Goal: Task Accomplishment & Management: Use online tool/utility

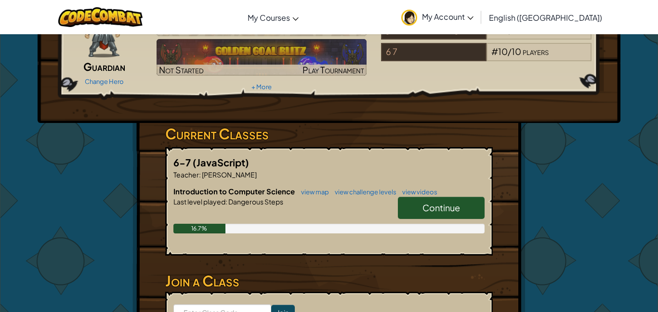
scroll to position [79, 0]
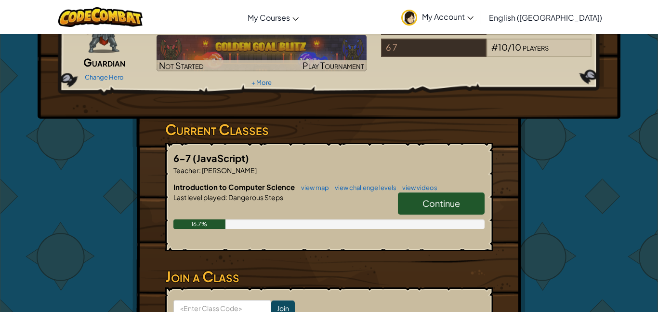
click at [435, 210] on link "Continue" at bounding box center [441, 203] width 87 height 22
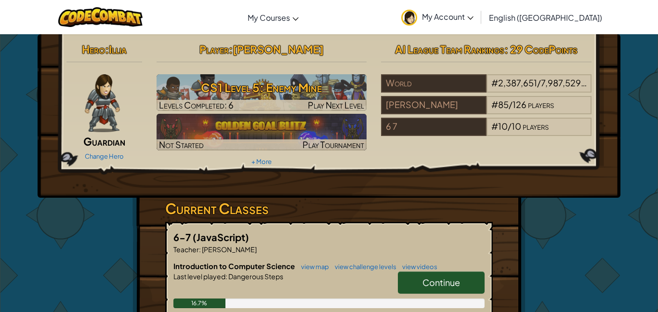
click at [435, 210] on h3 "Current Classes" at bounding box center [328, 208] width 327 height 22
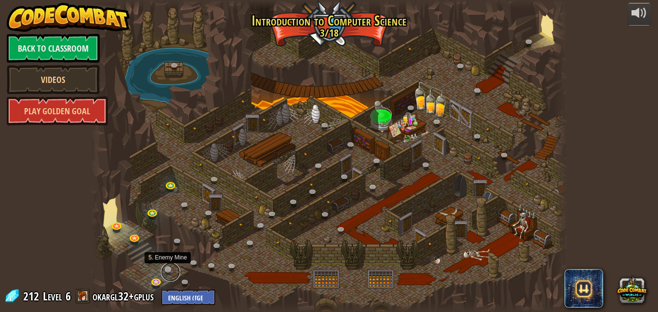
click at [169, 267] on link at bounding box center [170, 271] width 19 height 19
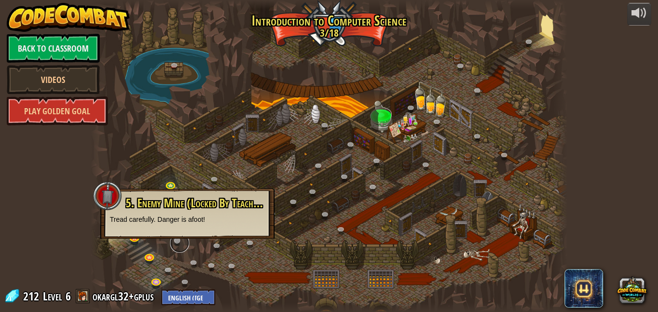
click at [179, 239] on link at bounding box center [179, 242] width 19 height 19
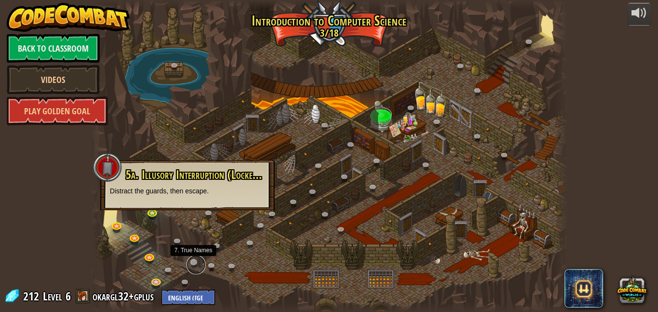
click at [191, 261] on link at bounding box center [195, 264] width 19 height 19
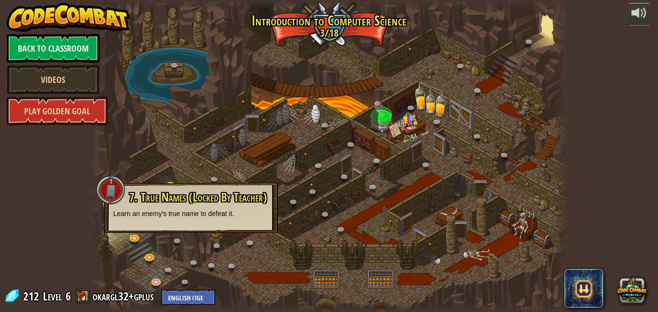
click at [186, 271] on div at bounding box center [329, 156] width 477 height 312
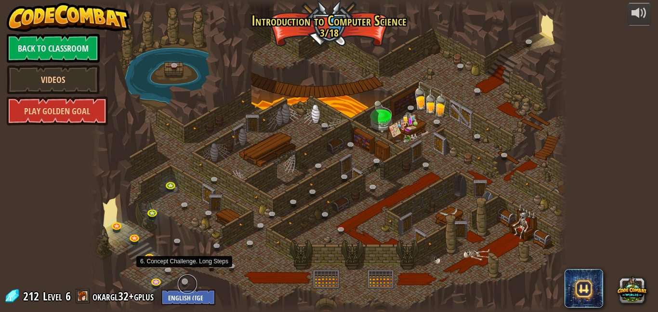
click at [183, 282] on link at bounding box center [187, 283] width 19 height 19
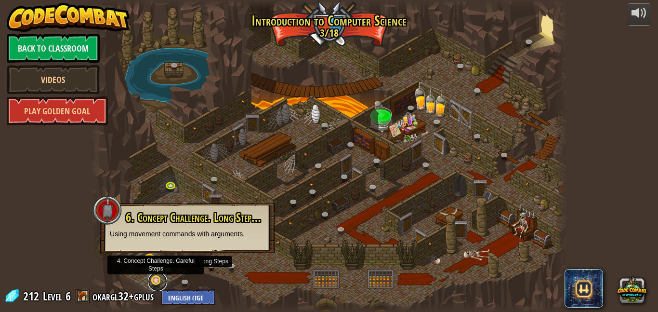
click at [159, 281] on link at bounding box center [157, 281] width 19 height 19
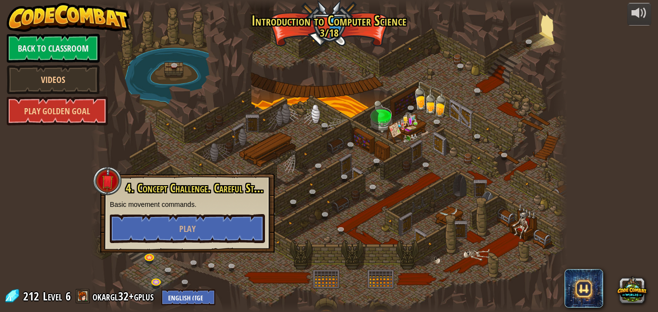
click at [203, 275] on div at bounding box center [329, 156] width 477 height 312
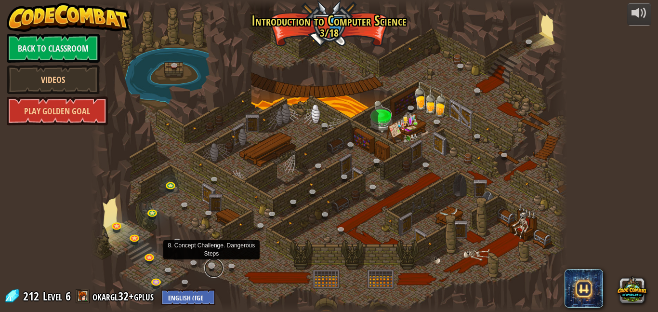
click at [210, 267] on link at bounding box center [213, 267] width 19 height 19
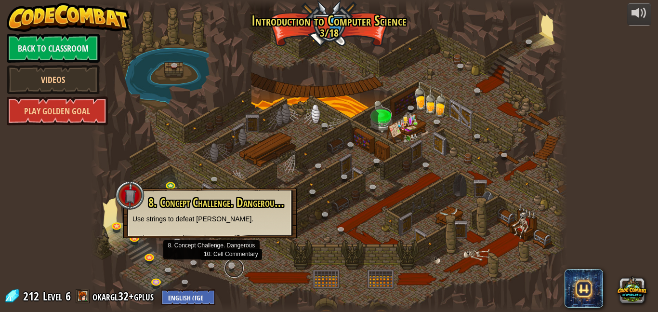
click at [236, 262] on link at bounding box center [233, 267] width 19 height 19
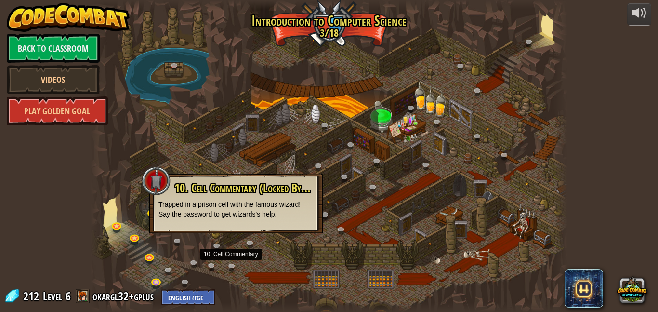
click at [296, 168] on div at bounding box center [329, 156] width 477 height 312
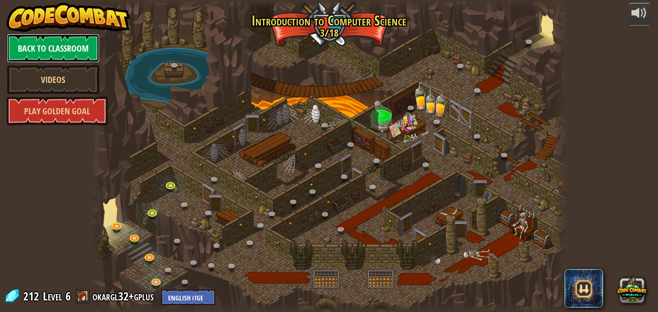
click at [63, 48] on link "Back to Classroom" at bounding box center [53, 48] width 93 height 29
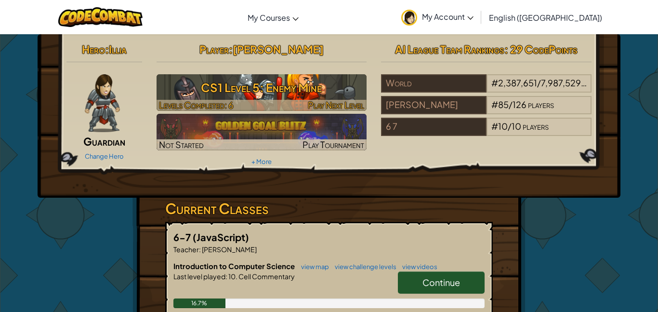
click at [298, 87] on h3 "CS1 Level 5: Enemy Mine" at bounding box center [262, 88] width 210 height 22
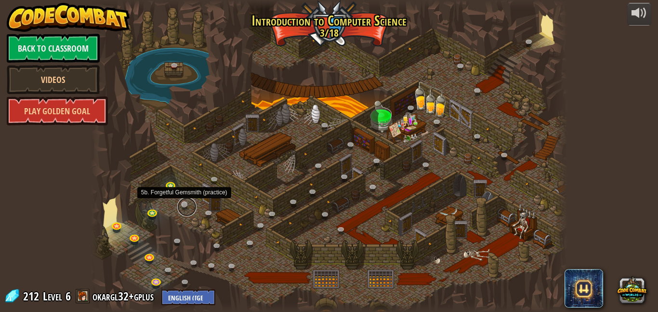
click at [183, 206] on link at bounding box center [186, 206] width 19 height 19
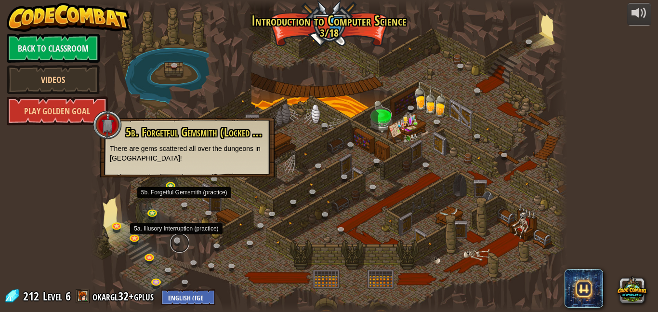
click at [179, 240] on link at bounding box center [179, 242] width 19 height 19
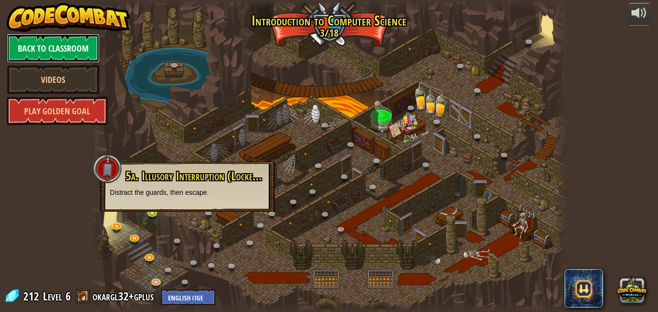
click at [69, 52] on link "Back to Classroom" at bounding box center [53, 48] width 93 height 29
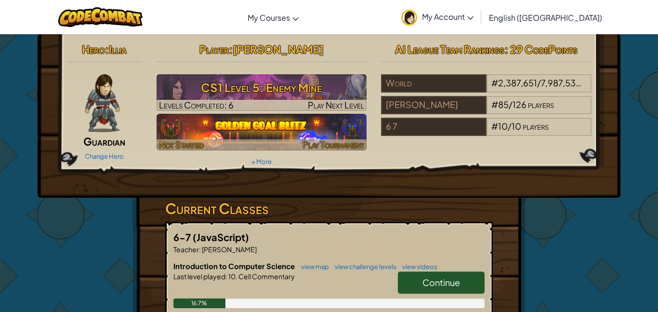
click at [230, 143] on div at bounding box center [262, 144] width 210 height 11
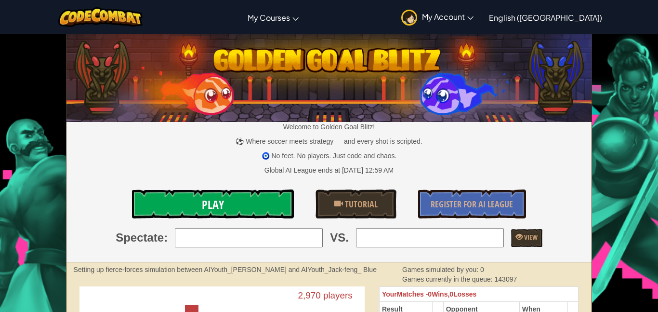
click at [227, 215] on link "Play" at bounding box center [213, 203] width 162 height 29
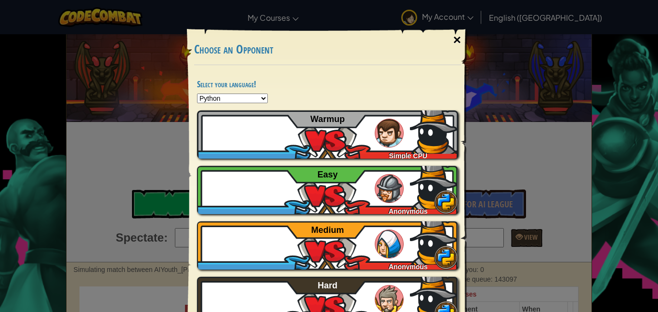
click at [457, 38] on div "×" at bounding box center [457, 40] width 22 height 28
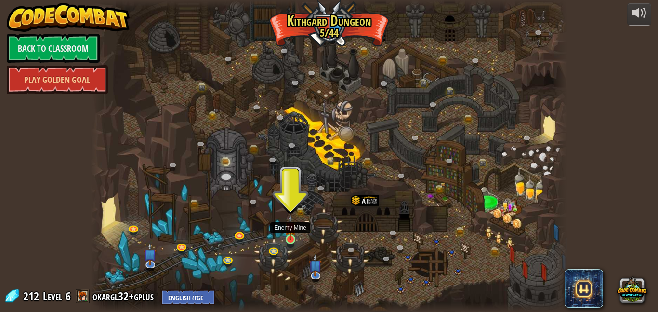
click at [292, 239] on img at bounding box center [290, 227] width 11 height 26
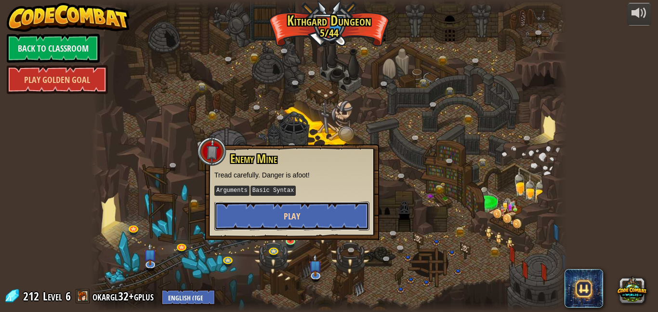
click at [294, 204] on button "Play" at bounding box center [291, 215] width 155 height 29
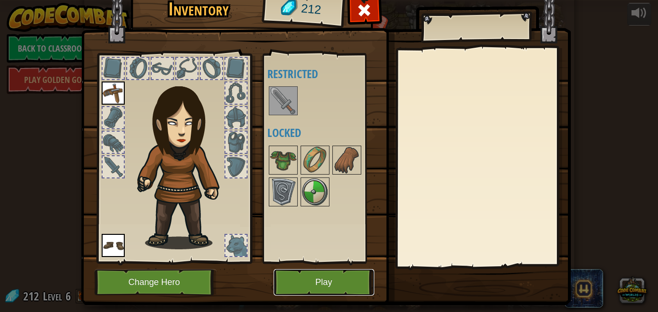
click at [321, 286] on button "Play" at bounding box center [324, 282] width 101 height 26
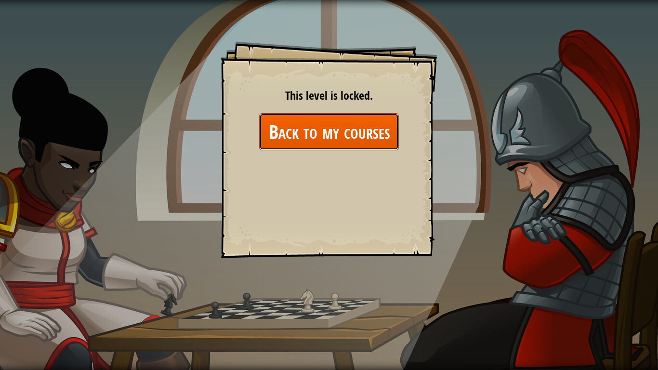
click at [317, 134] on link "Back to my courses" at bounding box center [329, 131] width 140 height 37
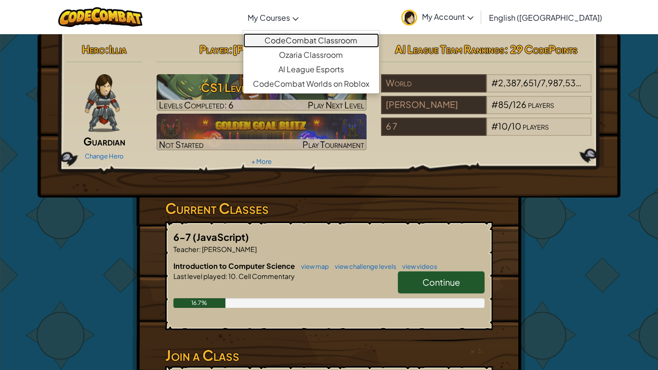
click at [310, 38] on link "CodeCombat Classroom" at bounding box center [311, 40] width 136 height 14
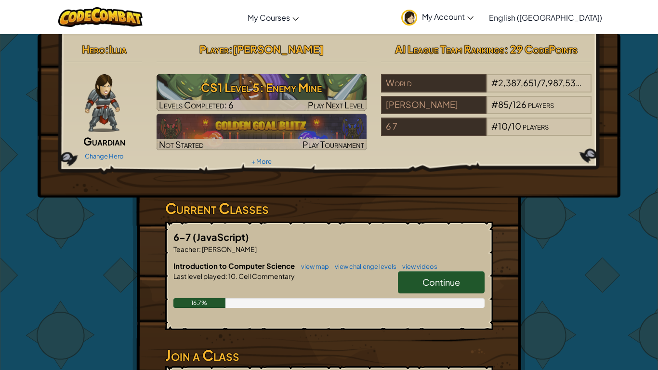
click at [411, 278] on link "Continue" at bounding box center [441, 282] width 87 height 22
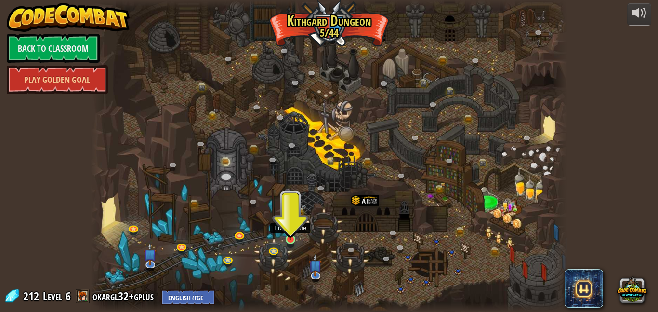
click at [291, 228] on img at bounding box center [290, 227] width 11 height 26
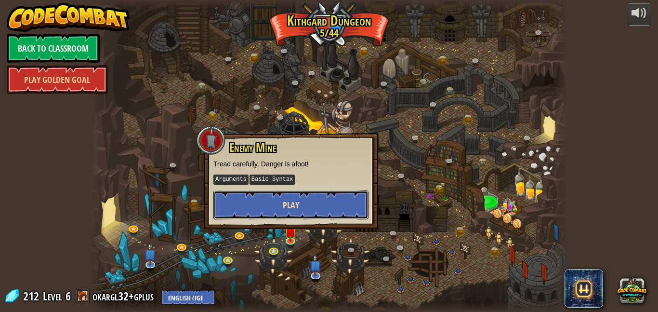
click at [284, 200] on span "Play" at bounding box center [291, 205] width 16 height 12
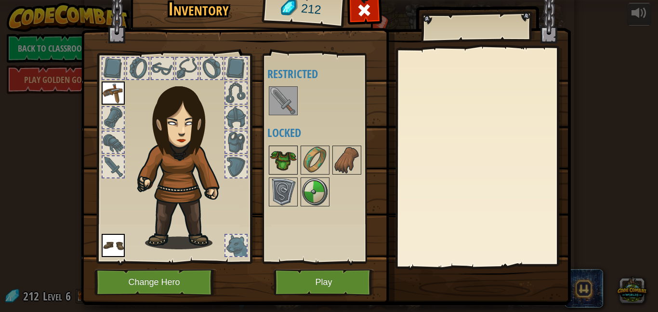
click at [287, 157] on img at bounding box center [283, 159] width 27 height 27
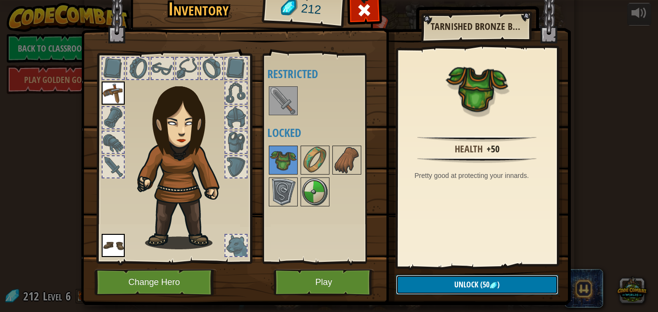
click at [431, 288] on button "Unlock (50 )" at bounding box center [477, 284] width 162 height 20
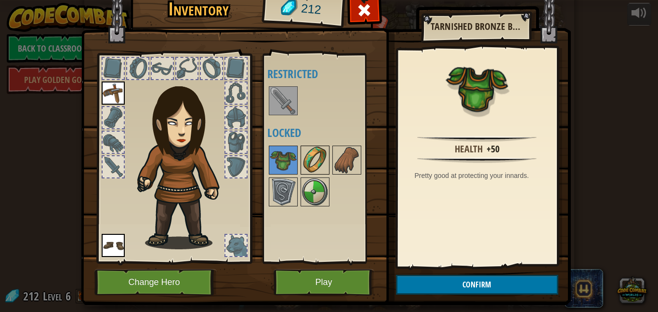
click at [319, 160] on img at bounding box center [314, 159] width 27 height 27
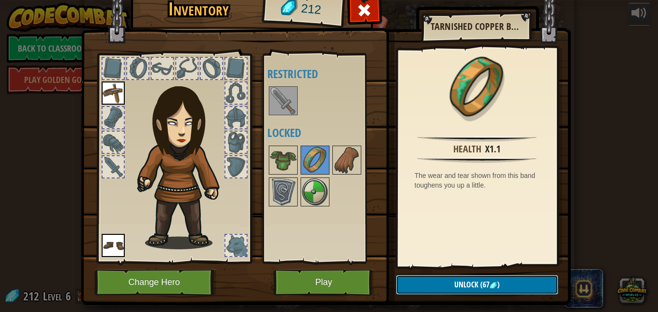
click at [416, 287] on button "Unlock (67 )" at bounding box center [477, 284] width 162 height 20
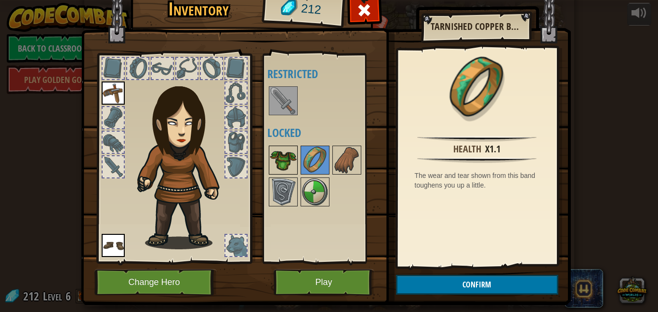
click at [270, 147] on img at bounding box center [283, 159] width 27 height 27
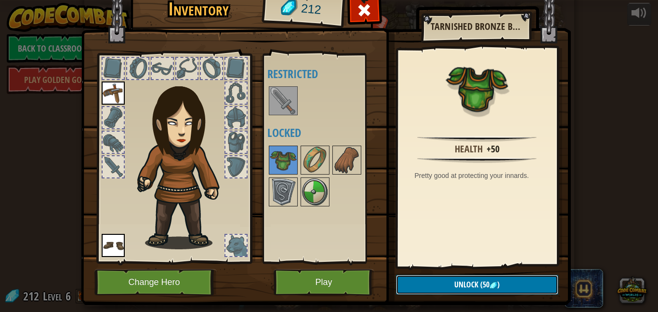
click at [444, 285] on button "Unlock (50 )" at bounding box center [477, 284] width 162 height 20
click at [444, 285] on button "Confirm" at bounding box center [477, 284] width 162 height 20
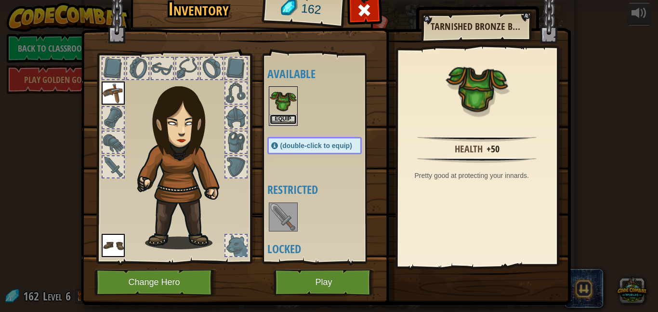
click at [289, 118] on button "Equip" at bounding box center [283, 119] width 27 height 10
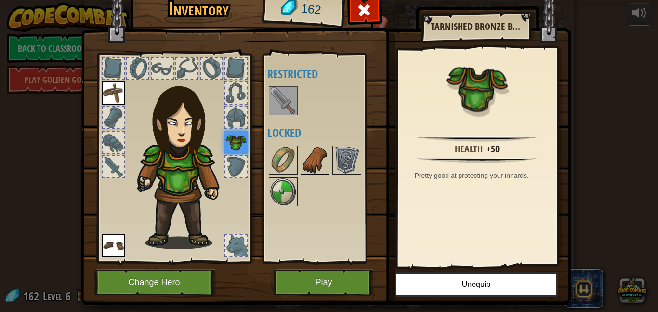
click at [313, 159] on img at bounding box center [314, 159] width 27 height 27
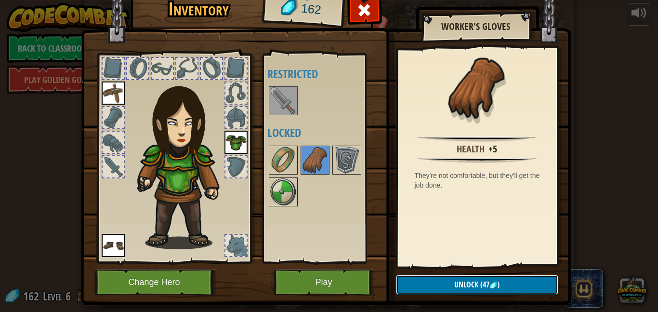
click at [439, 287] on button "Unlock (47 )" at bounding box center [477, 284] width 162 height 20
click at [439, 287] on button "Confirm" at bounding box center [477, 284] width 162 height 20
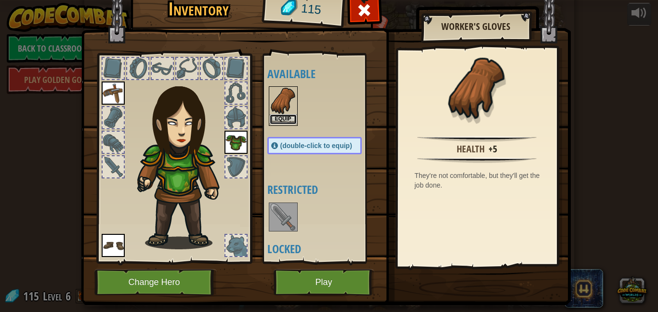
click at [282, 119] on button "Equip" at bounding box center [283, 119] width 27 height 10
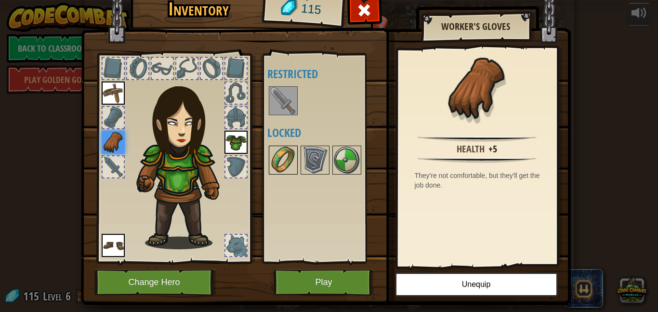
click at [286, 160] on img at bounding box center [283, 159] width 27 height 27
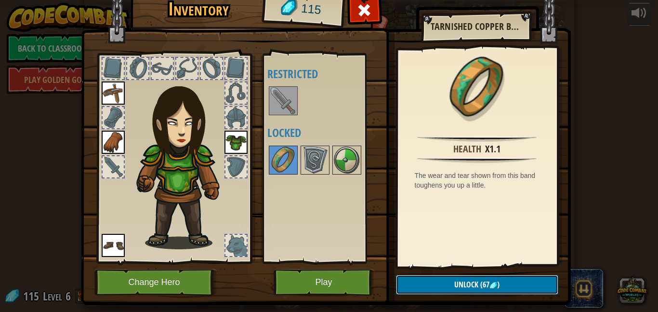
click at [437, 289] on button "Unlock (67 )" at bounding box center [477, 284] width 162 height 20
click at [440, 279] on button "Confirm" at bounding box center [477, 284] width 162 height 20
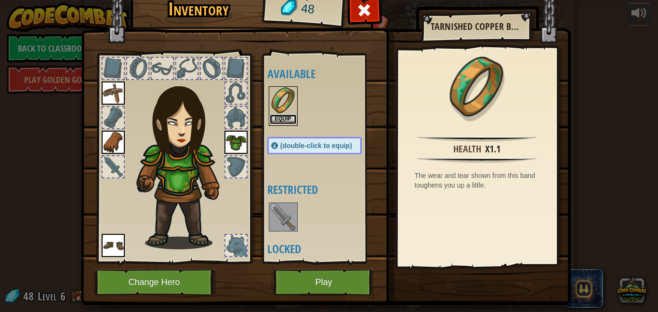
click at [282, 119] on button "Equip" at bounding box center [283, 119] width 27 height 10
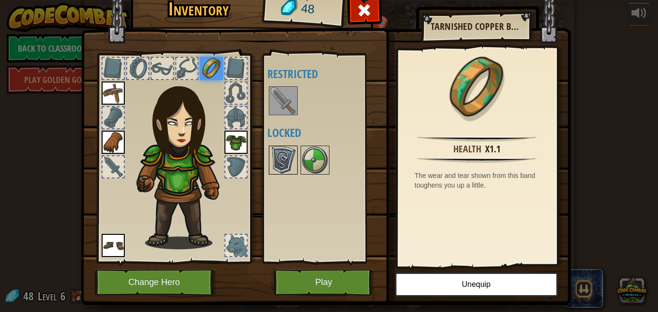
click at [286, 163] on img at bounding box center [283, 159] width 27 height 27
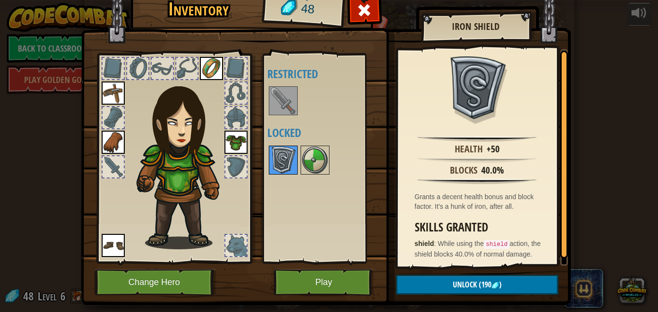
click at [295, 158] on img at bounding box center [283, 159] width 27 height 27
click at [273, 156] on img at bounding box center [283, 159] width 27 height 27
click at [315, 164] on img at bounding box center [314, 159] width 27 height 27
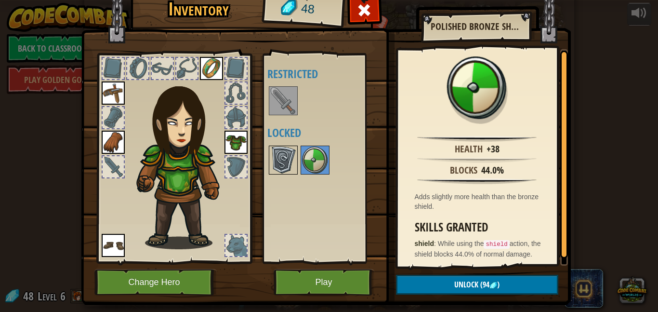
click at [285, 152] on img at bounding box center [283, 159] width 27 height 27
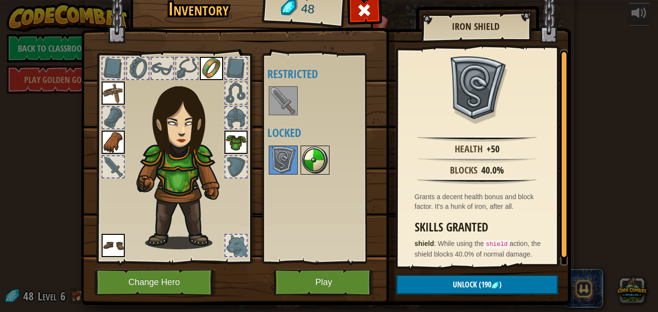
click at [320, 171] on img at bounding box center [314, 159] width 27 height 27
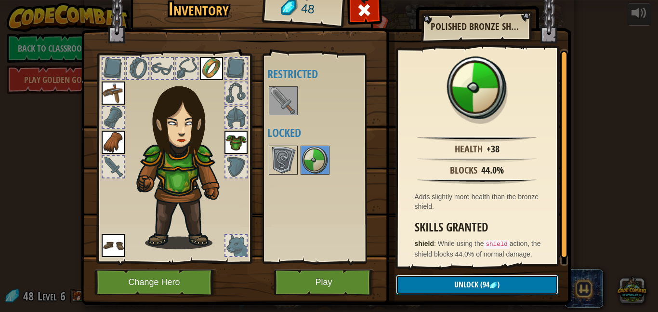
click at [420, 275] on button "Unlock (94 )" at bounding box center [477, 284] width 162 height 20
click at [427, 280] on button "Unlock (94 )" at bounding box center [477, 284] width 162 height 20
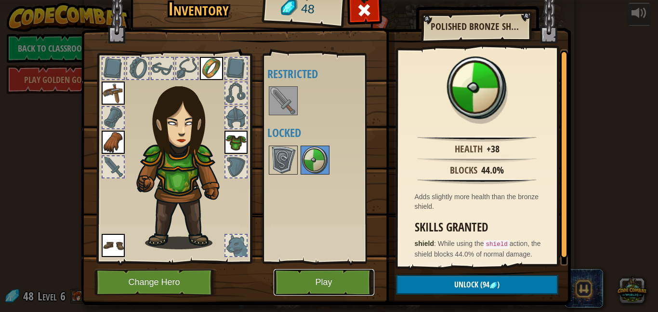
click at [345, 272] on button "Play" at bounding box center [324, 282] width 101 height 26
